Goal: Information Seeking & Learning: Understand process/instructions

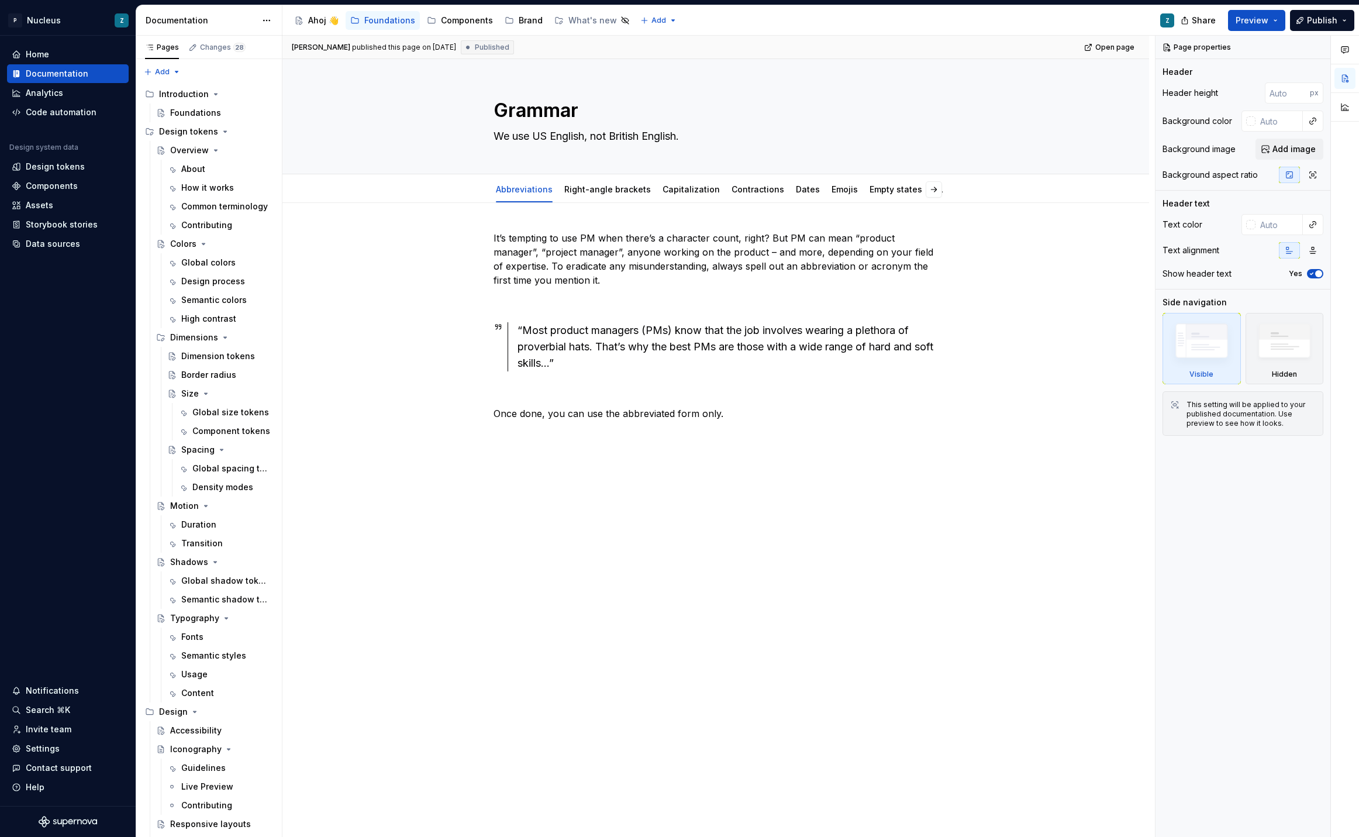
type textarea "*"
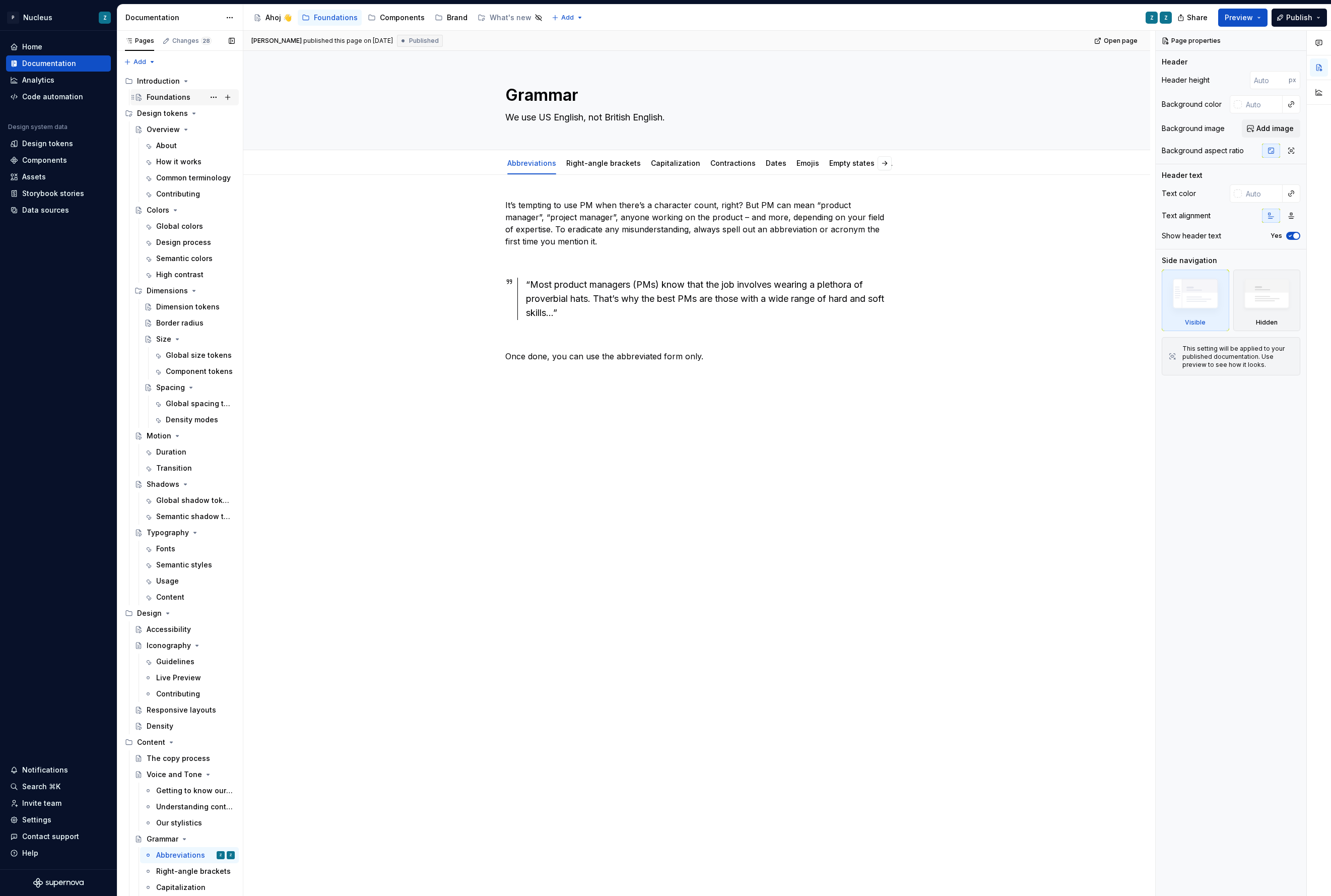
click at [175, 94] on div "Foundations" at bounding box center [168, 97] width 44 height 10
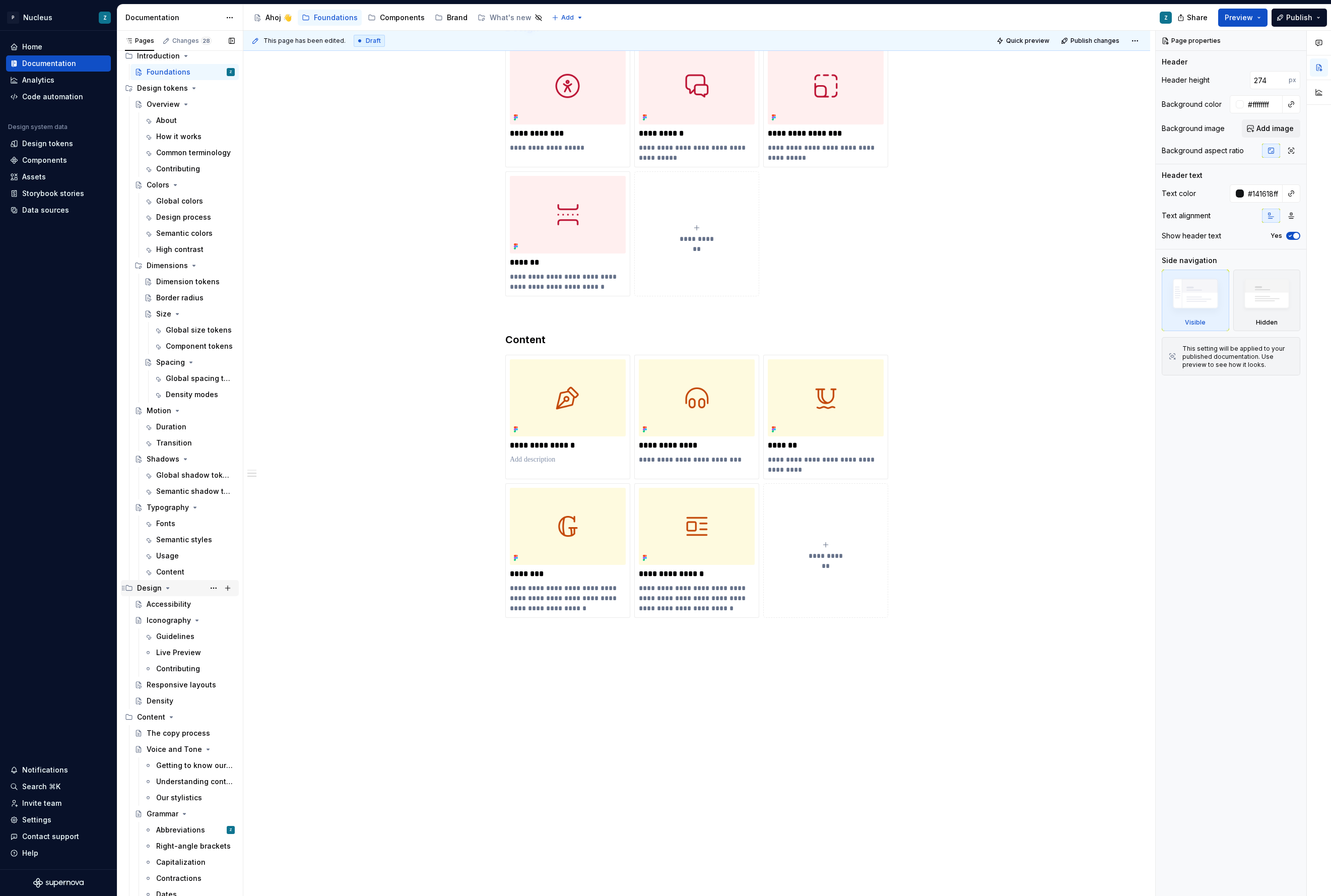
scroll to position [59, 0]
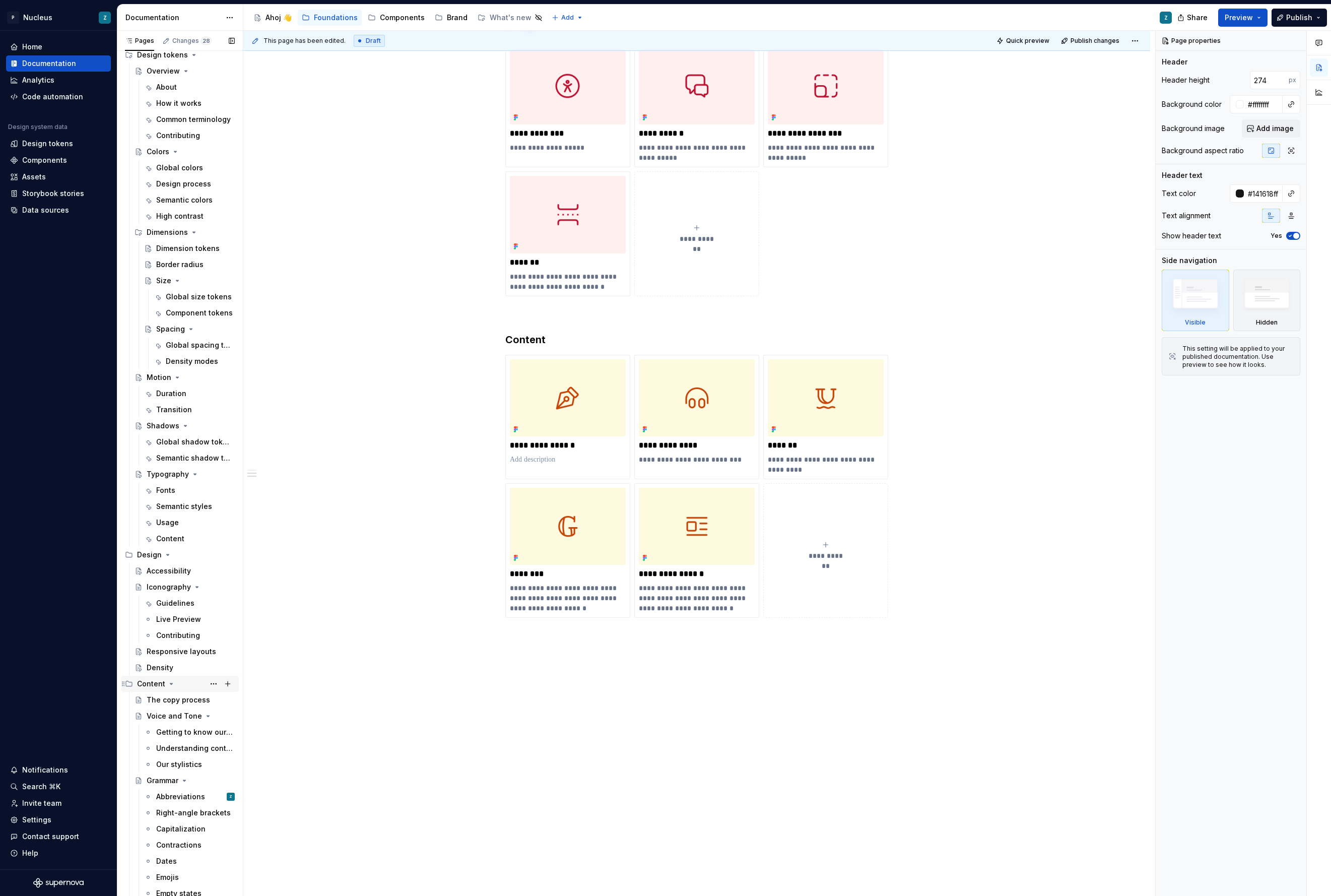
click at [152, 684] on div "Content" at bounding box center [151, 684] width 28 height 10
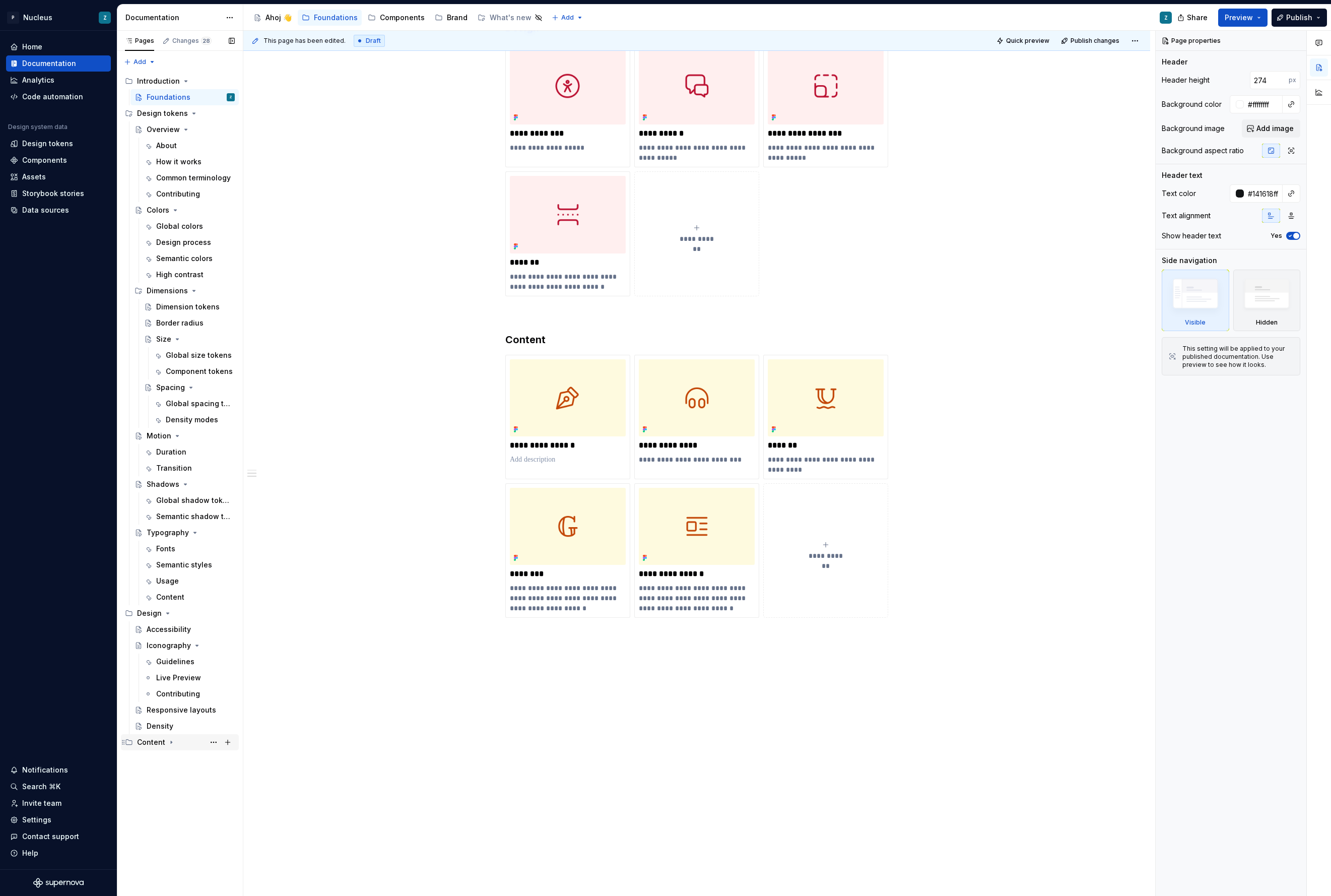
click at [152, 747] on div "Content" at bounding box center [185, 742] width 97 height 14
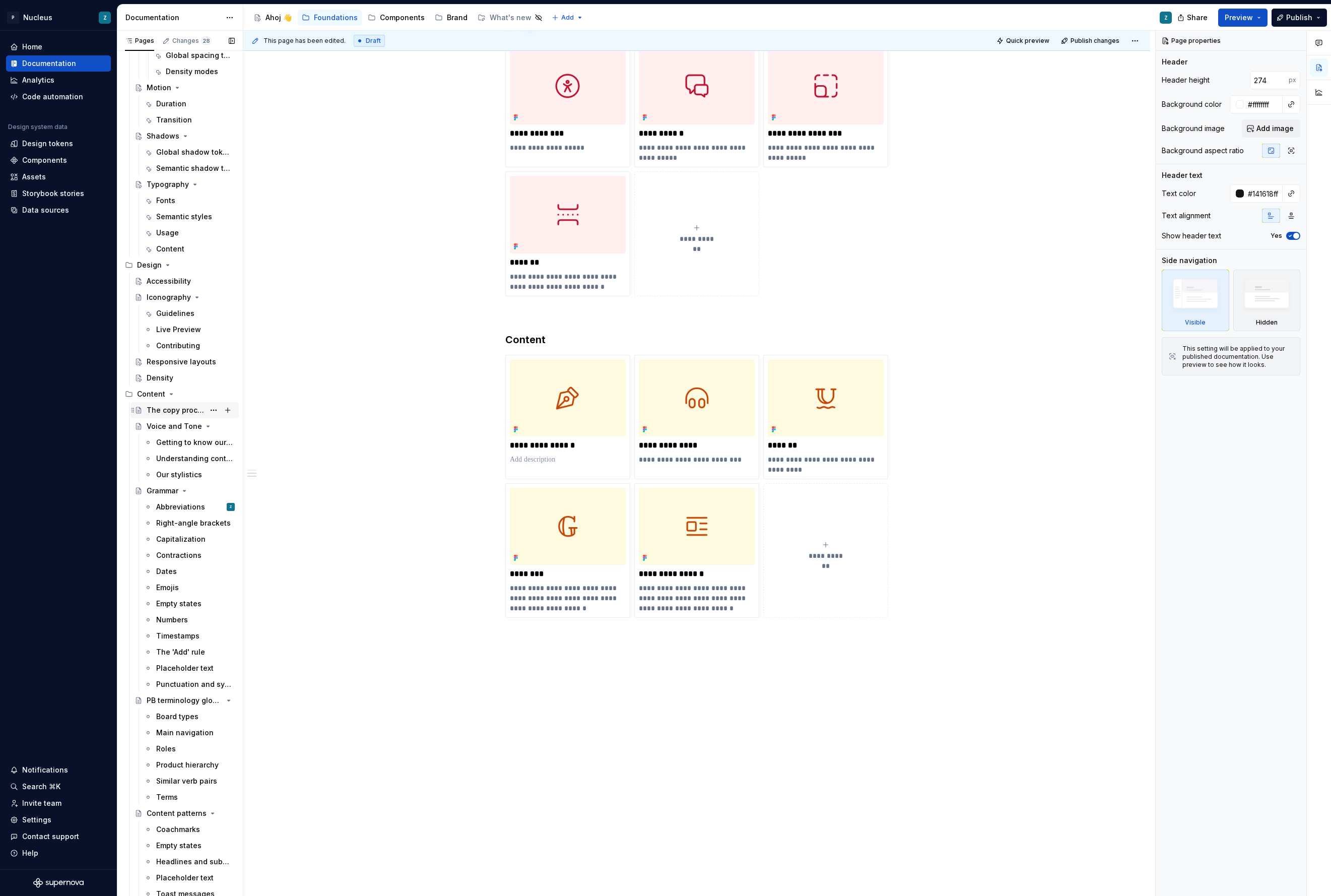
scroll to position [368, 0]
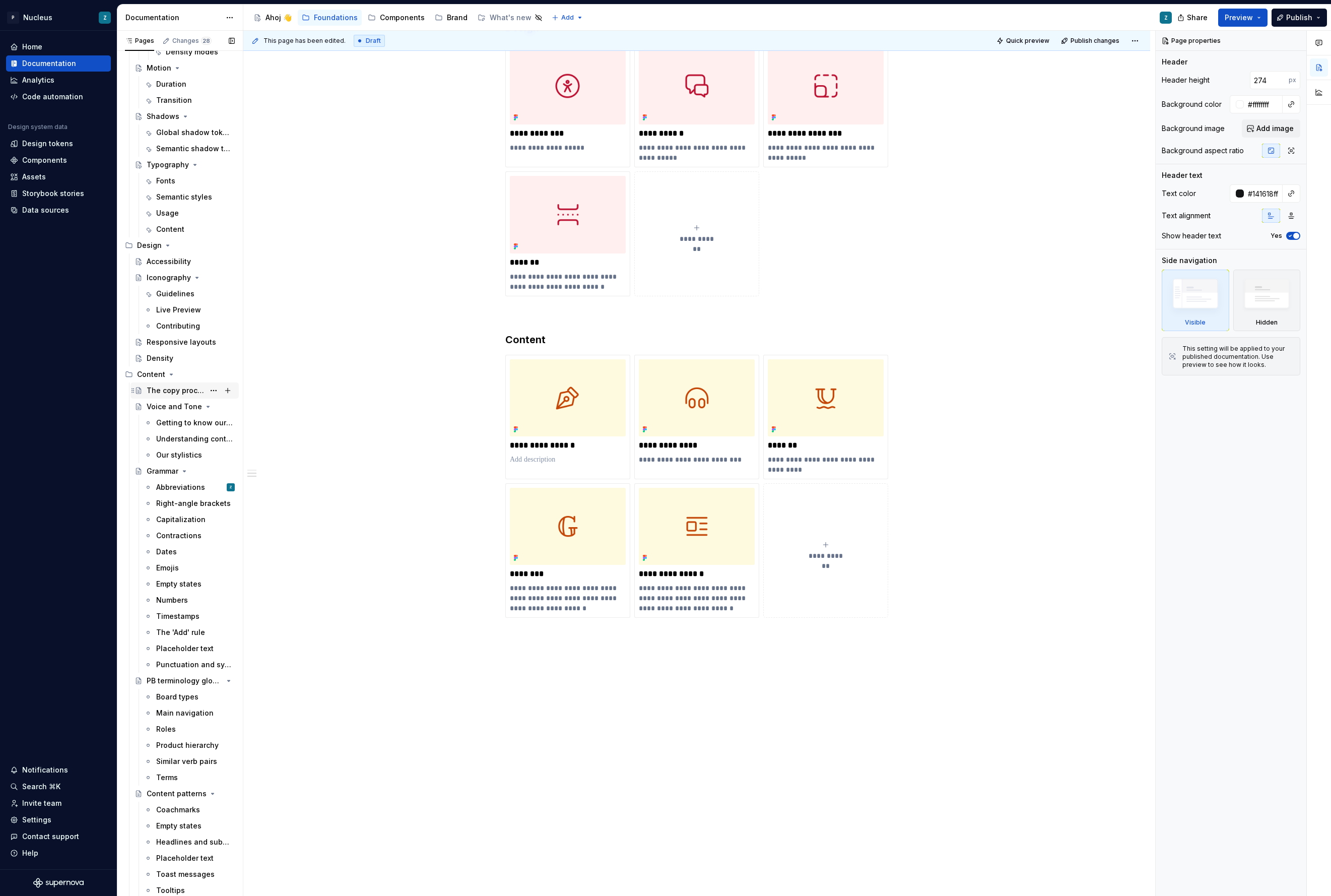
click at [165, 387] on div "The copy process" at bounding box center [175, 390] width 58 height 10
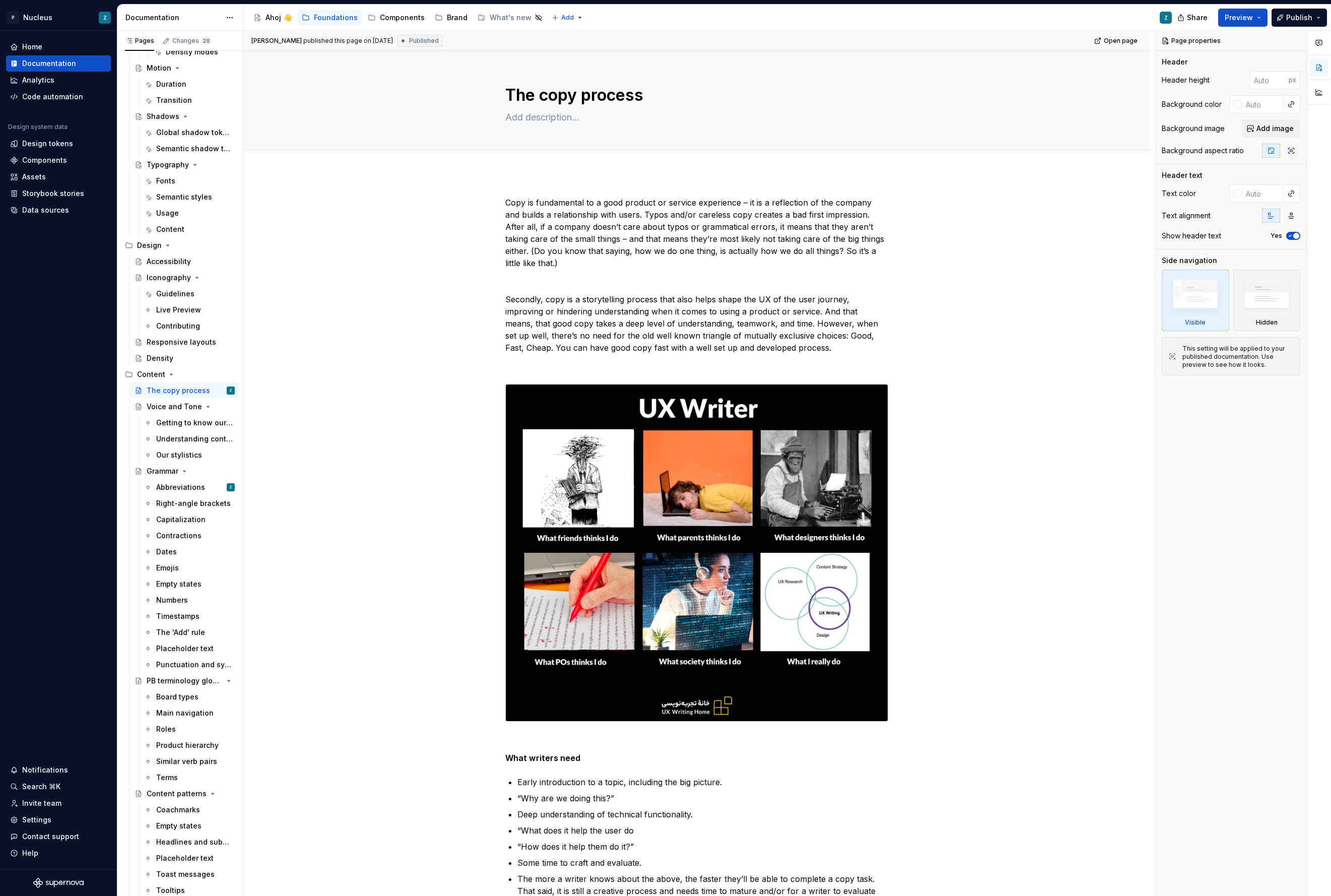
type textarea "*"
